Goal: Task Accomplishment & Management: Manage account settings

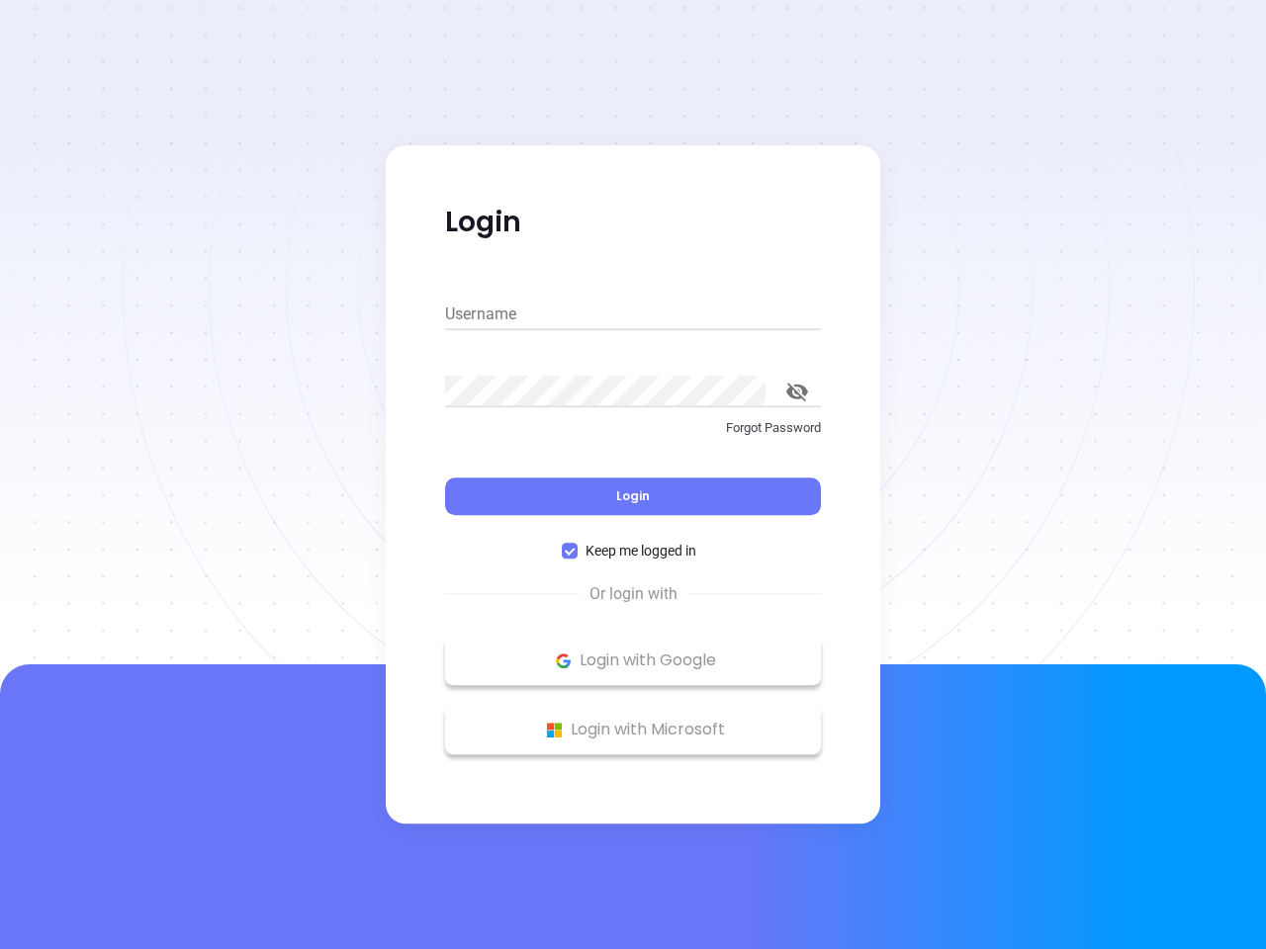
click at [633, 475] on div "Login" at bounding box center [633, 484] width 376 height 61
click at [633, 314] on input "Username" at bounding box center [633, 315] width 376 height 32
click at [797, 392] on icon "toggle password visibility" at bounding box center [797, 392] width 22 height 19
click at [633, 496] on span "Login" at bounding box center [633, 496] width 34 height 17
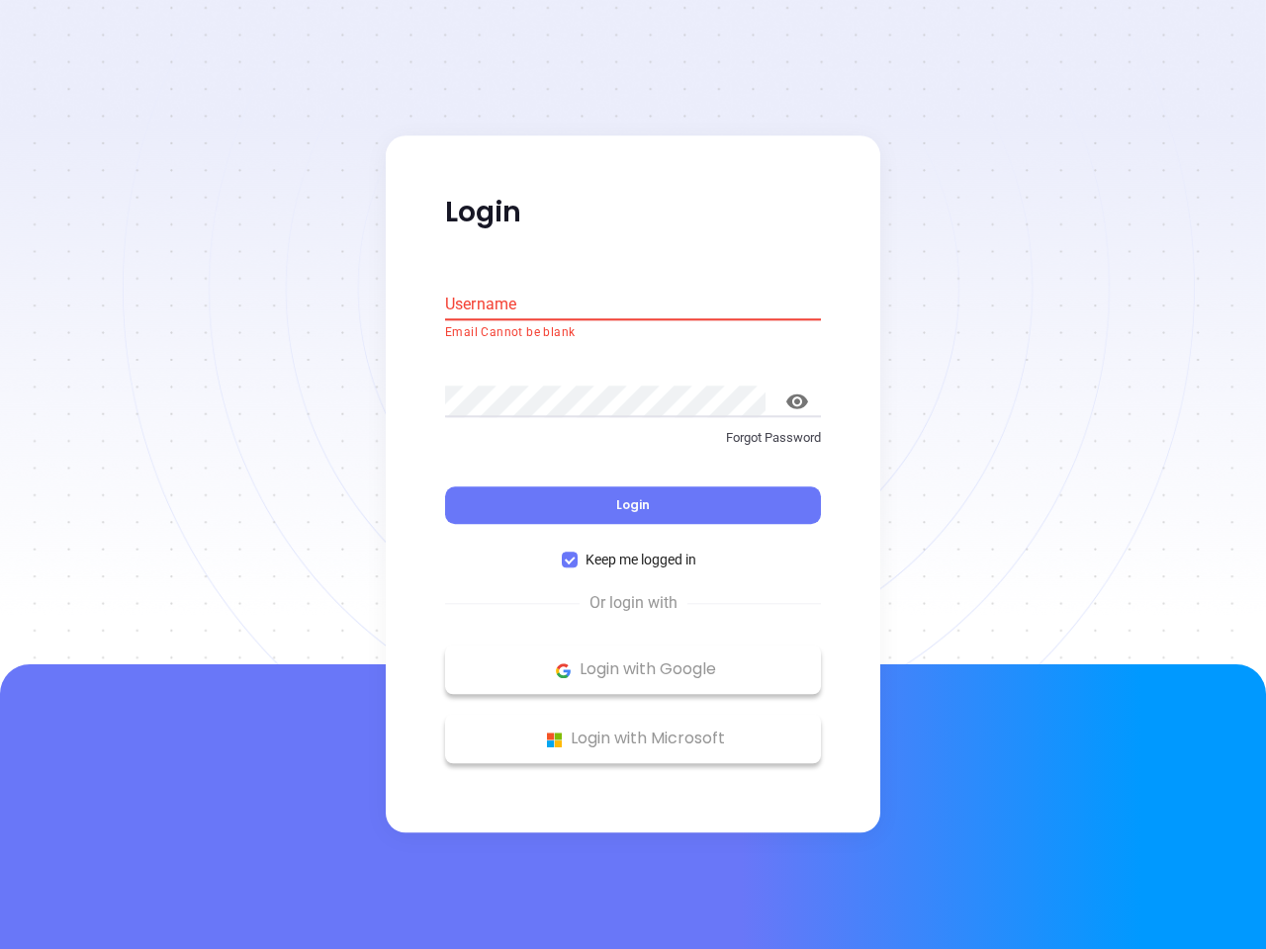
click at [633, 551] on span "Keep me logged in" at bounding box center [641, 561] width 127 height 22
click at [578, 553] on input "Keep me logged in" at bounding box center [570, 561] width 16 height 16
checkbox input "false"
click at [633, 661] on p "Login with Google" at bounding box center [633, 671] width 356 height 30
click at [633, 730] on p "Login with Microsoft" at bounding box center [633, 740] width 356 height 30
